Goal: Task Accomplishment & Management: Manage account settings

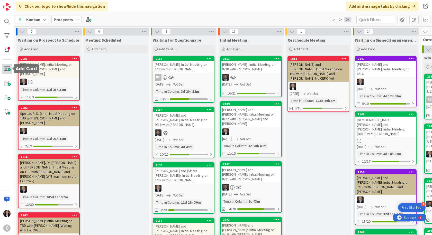
click at [8, 70] on span at bounding box center [7, 69] width 10 height 10
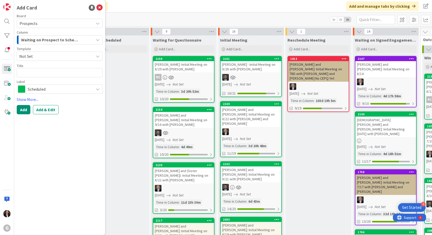
click at [44, 57] on span "Not Set" at bounding box center [54, 56] width 70 height 7
click at [50, 85] on span "To request changes to this board, contact an administrator ." at bounding box center [59, 88] width 78 height 11
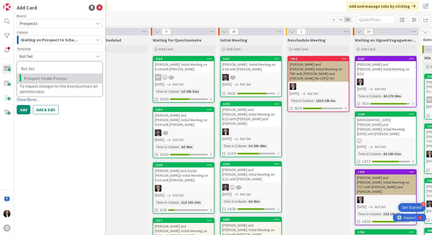
click at [52, 80] on span "Prospect Intake Process" at bounding box center [61, 78] width 74 height 7
type textarea "x"
type textarea "Prospect Intake Process"
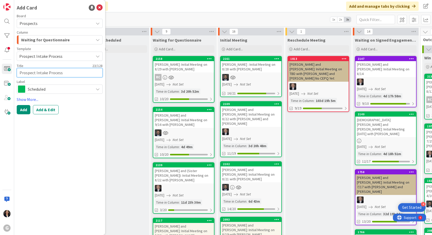
click at [63, 74] on textarea "Prospect Intake Process" at bounding box center [60, 72] width 86 height 9
drag, startPoint x: 63, startPoint y: 73, endPoint x: 13, endPoint y: 70, distance: 50.5
click at [13, 70] on div "G Add Card Board Prospects Column Waiting for Questionnaire Template Prospect I…" at bounding box center [7, 117] width 14 height 235
type textarea "x"
type textarea "S"
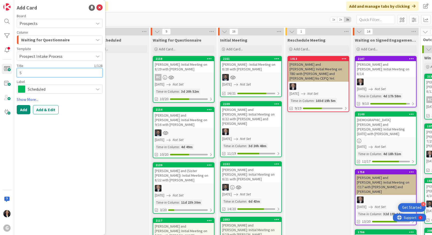
type textarea "x"
type textarea "Sm"
type textarea "x"
type textarea "Smi"
type textarea "x"
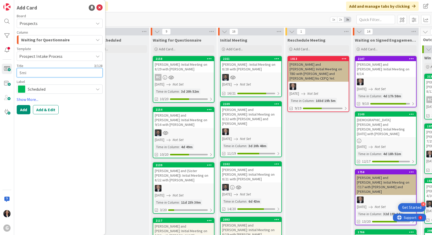
type textarea "[PERSON_NAME]"
type textarea "x"
type textarea "[PERSON_NAME]"
type textarea "x"
type textarea "[PERSON_NAME],"
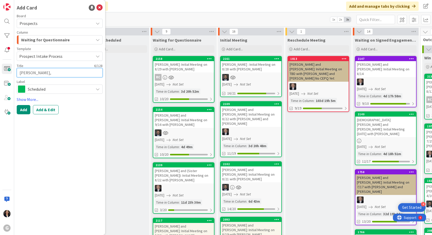
type textarea "x"
type textarea "[PERSON_NAME],"
type textarea "x"
type textarea "[PERSON_NAME], M"
type textarea "x"
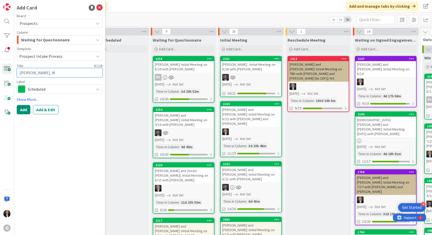
type textarea "[PERSON_NAME]"
type textarea "x"
type textarea "[PERSON_NAME], Mic"
type textarea "x"
type textarea "[PERSON_NAME], Mich"
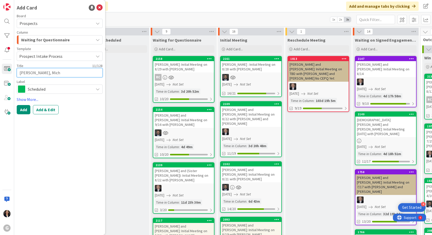
type textarea "x"
type textarea "[PERSON_NAME]"
type textarea "x"
type textarea "[PERSON_NAME]"
type textarea "x"
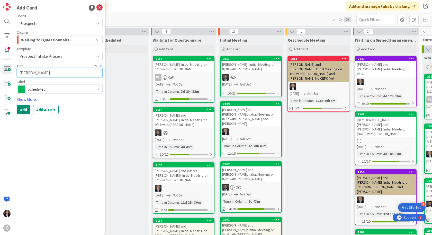
type textarea "[PERSON_NAME]"
type textarea "x"
type textarea "[PERSON_NAME]"
type textarea "x"
type textarea "[PERSON_NAME]"
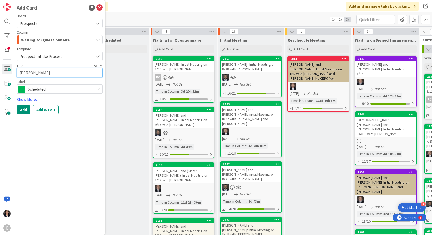
type textarea "x"
type textarea "[PERSON_NAME] an"
type textarea "x"
type textarea "[PERSON_NAME] and"
type textarea "x"
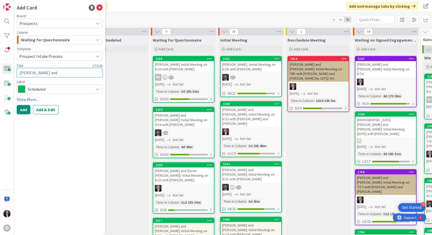
type textarea "[PERSON_NAME] and"
type textarea "x"
type textarea "[PERSON_NAME] and J"
type textarea "x"
type textarea "[PERSON_NAME] and [PERSON_NAME]"
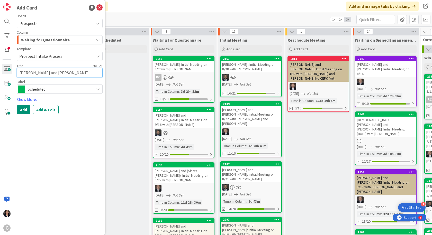
type textarea "x"
type textarea "[PERSON_NAME] and Jan"
type textarea "x"
type textarea "[PERSON_NAME] and [PERSON_NAME]"
type textarea "x"
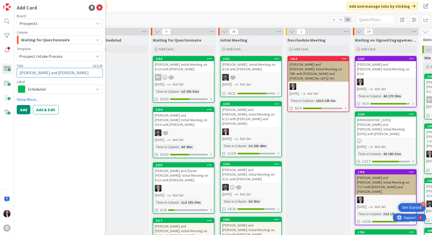
type textarea "[PERSON_NAME] and [PERSON_NAME]:"
type textarea "x"
type textarea "[PERSON_NAME] and [PERSON_NAME]:"
type textarea "x"
type textarea "[PERSON_NAME] and [PERSON_NAME]: I"
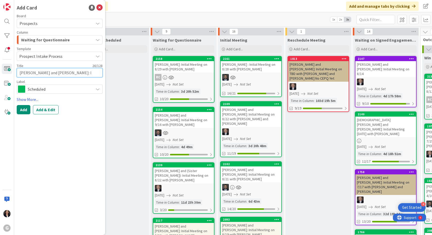
type textarea "x"
type textarea "[PERSON_NAME] and [PERSON_NAME]: In"
type textarea "x"
type textarea "[PERSON_NAME] and [PERSON_NAME]: Ini"
type textarea "x"
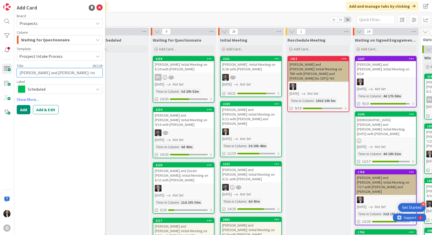
type textarea "[PERSON_NAME] and [PERSON_NAME]: Init"
type textarea "x"
type textarea "[PERSON_NAME] and [PERSON_NAME]: Initi"
type textarea "x"
type textarea "[PERSON_NAME] and [PERSON_NAME]: Initia"
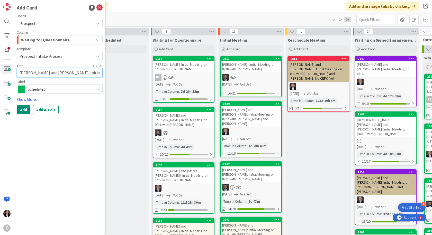
type textarea "x"
type textarea "[PERSON_NAME] and [PERSON_NAME]: Initial"
type textarea "x"
type textarea "[PERSON_NAME] and [PERSON_NAME]: Initial"
type textarea "x"
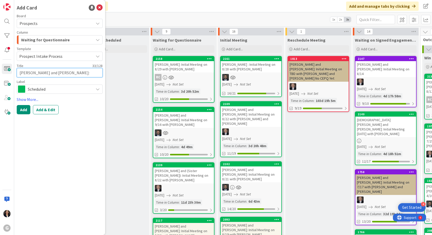
type textarea "[PERSON_NAME] and [PERSON_NAME]: Initial M"
type textarea "x"
type textarea "[PERSON_NAME] and [PERSON_NAME]: Initial Me"
type textarea "x"
type textarea "[PERSON_NAME] and [PERSON_NAME]: Initial Mee"
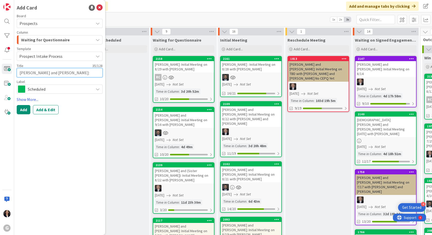
type textarea "x"
type textarea "[PERSON_NAME] and [PERSON_NAME]: Initial Meet"
type textarea "x"
type textarea "[PERSON_NAME] and [PERSON_NAME]: Initial Meeti"
type textarea "x"
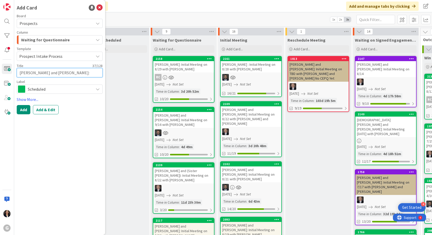
type textarea "[PERSON_NAME] and [PERSON_NAME]: Initial Meetin"
type textarea "x"
type textarea "[PERSON_NAME] and [PERSON_NAME]: Initial Meeting"
type textarea "x"
type textarea "[PERSON_NAME] and [PERSON_NAME]: Initial Meeting"
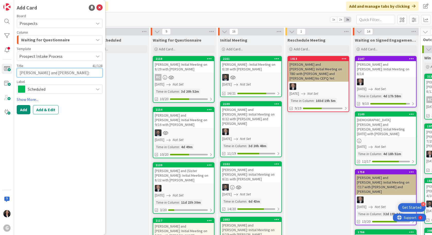
type textarea "x"
type textarea "[PERSON_NAME] and [PERSON_NAME]: Initial Meeting o"
type textarea "x"
type textarea "[PERSON_NAME] and [PERSON_NAME]: Initial Meeting on"
type textarea "x"
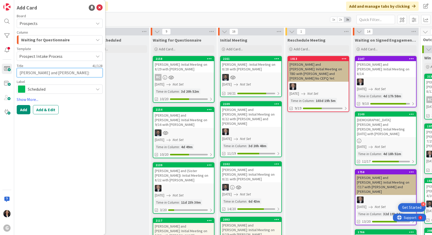
type textarea "[PERSON_NAME] and [PERSON_NAME]: Initial Meeting on"
type textarea "x"
type textarea "[PERSON_NAME] and [PERSON_NAME]: Initial Meeting on 9"
type textarea "x"
type textarea "[PERSON_NAME] and [PERSON_NAME]: Initial Meeting on 9/"
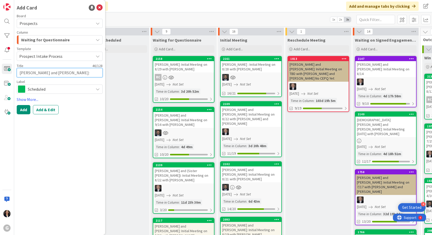
type textarea "x"
type textarea "[PERSON_NAME] and [PERSON_NAME]: Initial Meeting on 9/2"
type textarea "x"
type textarea "[PERSON_NAME] and [PERSON_NAME]: Initial Meeting on 9/2"
type textarea "x"
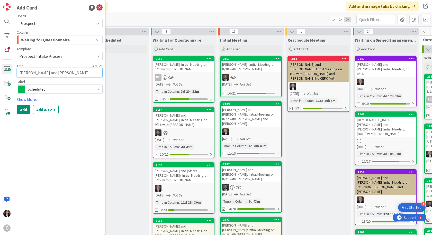
type textarea "[PERSON_NAME] and [PERSON_NAME]: Initial Meeting on 9/2 w"
type textarea "x"
type textarea "[PERSON_NAME] and [PERSON_NAME]: Initial Meeting on 9/2 wi"
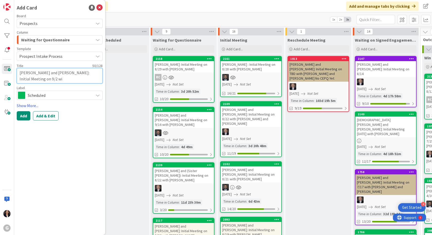
type textarea "x"
type textarea "[PERSON_NAME] and [PERSON_NAME]: Initial Meeting on 9/2 with"
type textarea "x"
type textarea "[PERSON_NAME] and [PERSON_NAME]: Initial Meeting on 9/2 with"
type textarea "x"
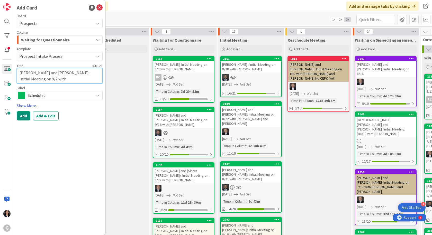
type textarea "[PERSON_NAME] and [PERSON_NAME]: Initial Meeting on 9/2 with J"
type textarea "x"
type textarea "[PERSON_NAME] and [PERSON_NAME]: Initial Meeting on 9/2 with [PERSON_NAME]"
type textarea "x"
type textarea "[PERSON_NAME] and [PERSON_NAME]: Initial Meeting on 9/2 with [PERSON_NAME]"
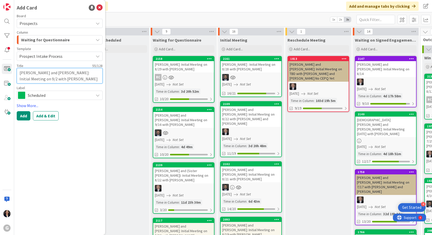
type textarea "x"
type textarea "[PERSON_NAME] and [PERSON_NAME]: Initial Meeting on 9/2 with [PERSON_NAME]"
type textarea "x"
type textarea "[PERSON_NAME] and [PERSON_NAME]: Initial Meeting on 9/2 with [PERSON_NAME]"
click at [50, 118] on button "Add & Edit" at bounding box center [46, 115] width 26 height 9
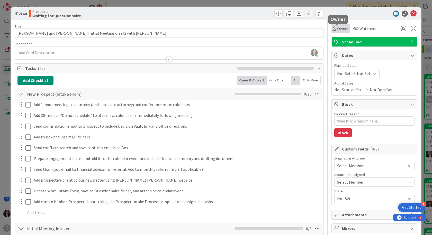
click at [332, 29] on icon at bounding box center [334, 28] width 4 height 4
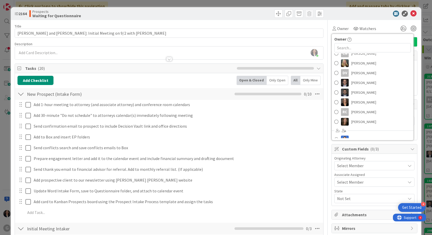
scroll to position [76, 0]
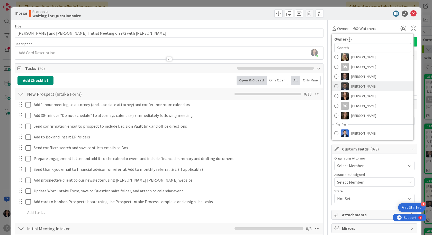
click at [360, 89] on span "[PERSON_NAME]" at bounding box center [363, 86] width 25 height 8
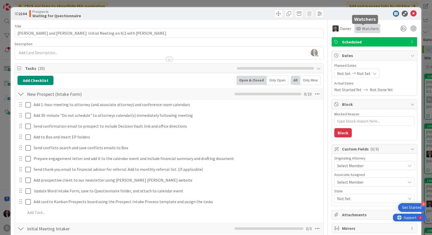
click at [362, 27] on span "Watchers" at bounding box center [370, 28] width 17 height 6
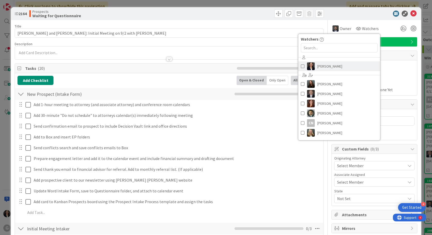
click at [325, 67] on span "[PERSON_NAME]" at bounding box center [329, 66] width 25 height 8
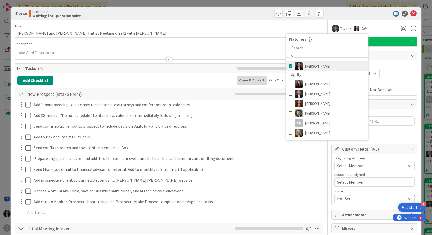
type textarea "x"
click at [370, 31] on div "Owner Owner Remove Set as Watcher [PERSON_NAME] [PERSON_NAME] [PERSON_NAME] [PE…" at bounding box center [374, 28] width 86 height 9
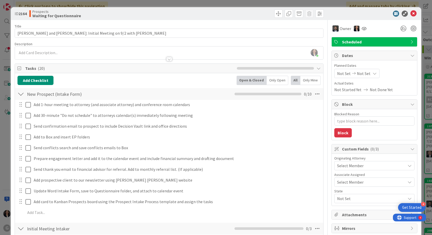
click at [337, 72] on span "Not Set" at bounding box center [344, 73] width 14 height 6
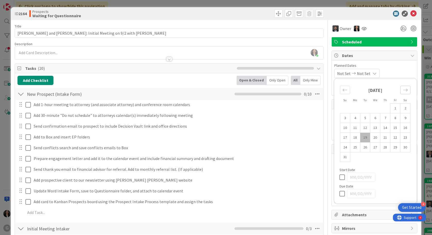
click at [403, 89] on icon "Move forward to switch to the next month." at bounding box center [405, 90] width 5 height 5
click at [362, 109] on td "2" at bounding box center [365, 109] width 10 height 10
type input "[DATE]"
click at [391, 70] on div "[DATE] Not Set Su Mo Tu We Th Fr Sa [DATE] 1 2 3 4 5 6 7 8 9 10 11 12 13 14 15 …" at bounding box center [374, 73] width 80 height 9
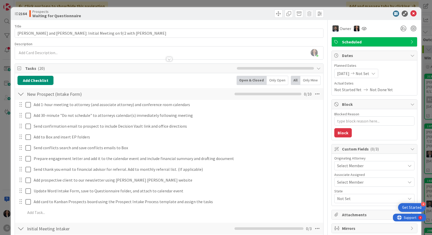
click at [360, 162] on div "Select Member" at bounding box center [374, 165] width 80 height 9
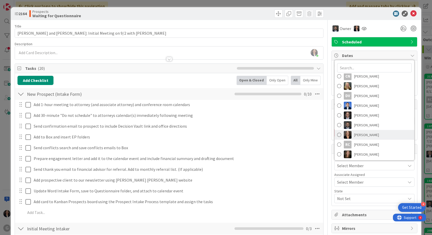
scroll to position [52, 0]
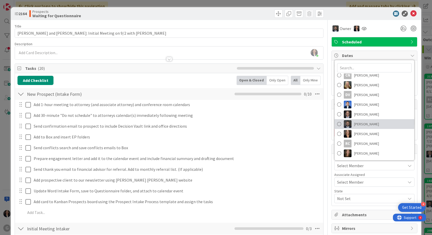
click at [361, 126] on span "[PERSON_NAME]" at bounding box center [366, 124] width 25 height 8
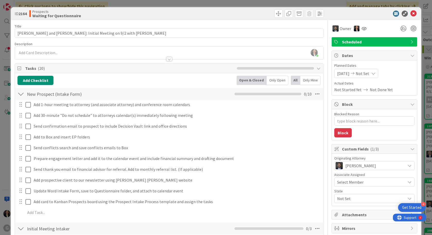
click at [344, 199] on span "Not Set" at bounding box center [371, 198] width 68 height 6
click at [342, 214] on link "FL" at bounding box center [373, 210] width 82 height 9
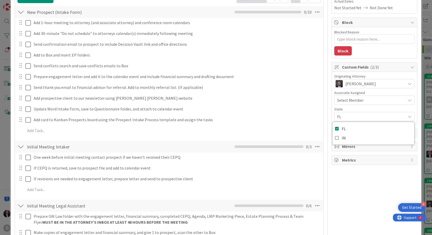
scroll to position [103, 0]
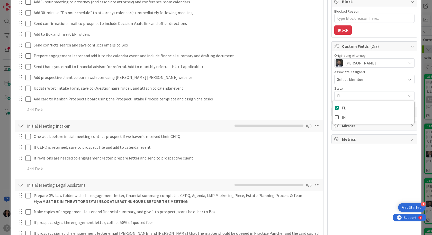
click at [334, 192] on div "Owner Owner Remove Set as Watcher [PERSON_NAME] [PERSON_NAME] [PERSON_NAME] [PE…" at bounding box center [374, 171] width 86 height 508
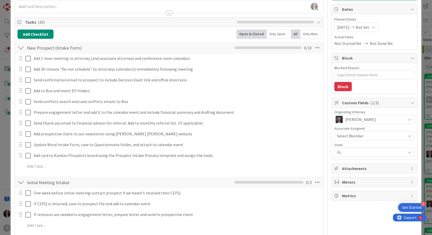
scroll to position [0, 0]
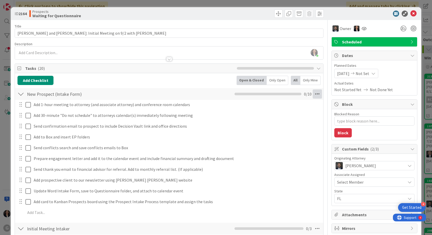
click at [313, 92] on icon at bounding box center [316, 93] width 9 height 9
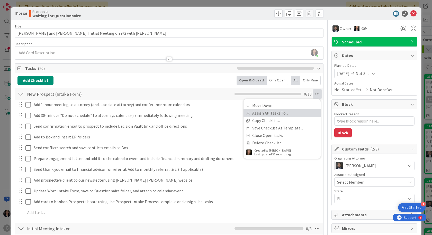
click at [277, 112] on link "Assign All Tasks To..." at bounding box center [281, 112] width 77 height 7
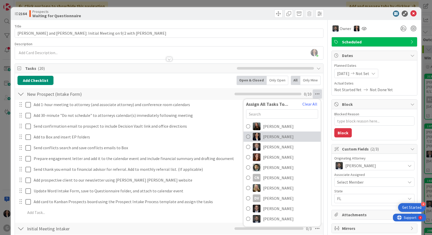
click at [280, 138] on span "[PERSON_NAME]" at bounding box center [278, 137] width 31 height 6
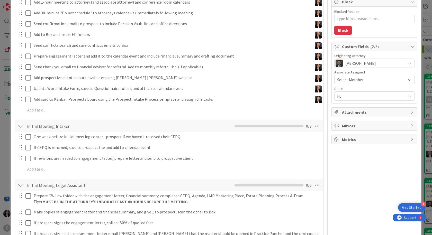
scroll to position [103, 0]
click at [314, 125] on icon at bounding box center [316, 125] width 9 height 9
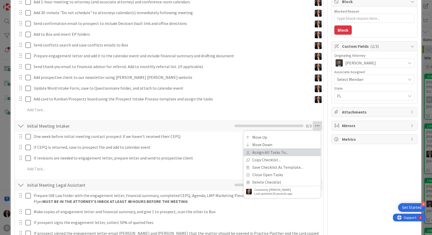
click at [272, 152] on link "Assign All Tasks To..." at bounding box center [281, 152] width 77 height 7
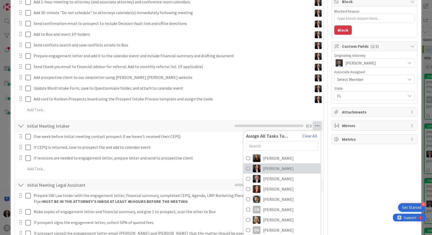
click at [267, 167] on span "[PERSON_NAME]" at bounding box center [278, 168] width 31 height 6
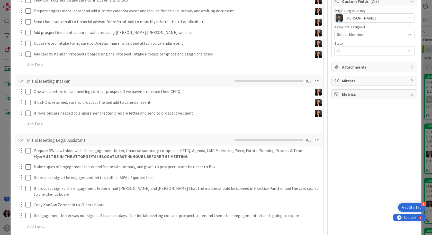
scroll to position [154, 0]
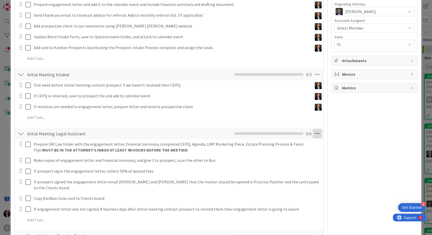
click at [312, 135] on icon at bounding box center [316, 133] width 9 height 9
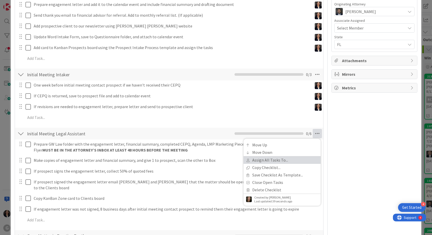
click at [289, 159] on link "Assign All Tasks To..." at bounding box center [281, 159] width 77 height 7
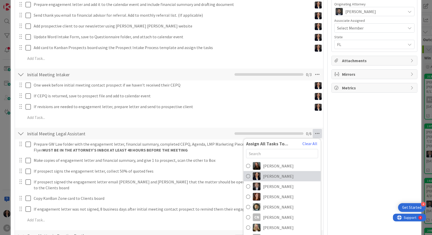
click at [275, 173] on span "[PERSON_NAME]" at bounding box center [278, 176] width 31 height 6
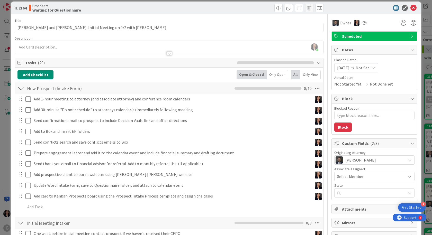
scroll to position [0, 0]
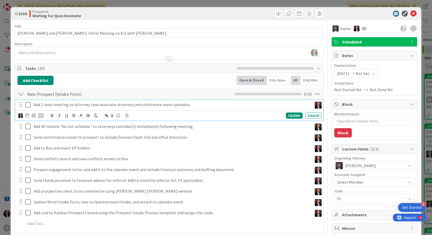
drag, startPoint x: 29, startPoint y: 102, endPoint x: 29, endPoint y: 105, distance: 2.8
click at [29, 104] on icon at bounding box center [29, 105] width 8 height 6
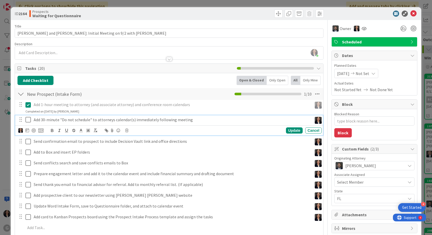
click at [30, 121] on icon at bounding box center [29, 120] width 8 height 6
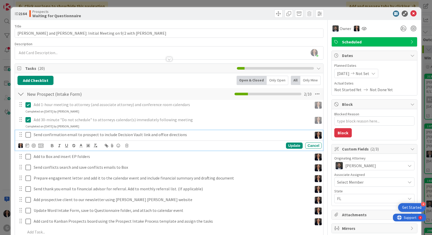
click at [29, 136] on icon at bounding box center [29, 135] width 8 height 6
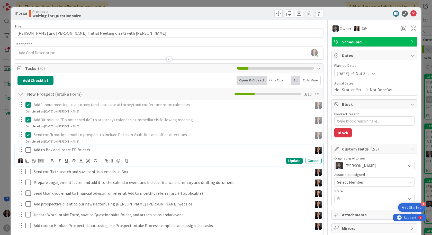
click at [27, 152] on icon at bounding box center [29, 150] width 8 height 6
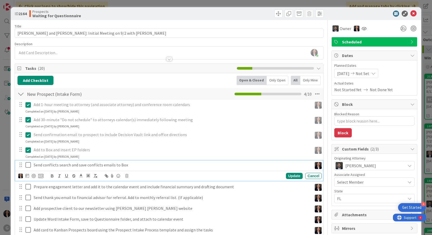
click at [28, 167] on icon at bounding box center [29, 165] width 8 height 6
type textarea "x"
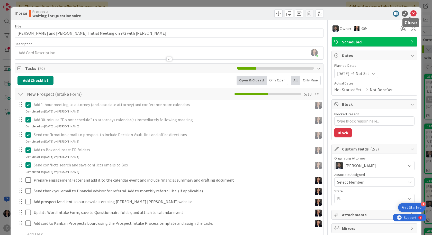
click at [410, 14] on icon at bounding box center [413, 14] width 6 height 6
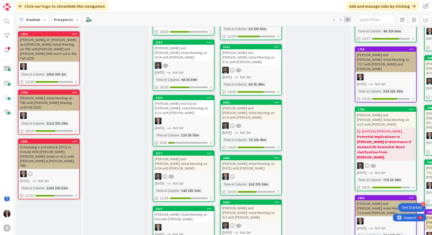
scroll to position [154, 0]
